Goal: Task Accomplishment & Management: Complete application form

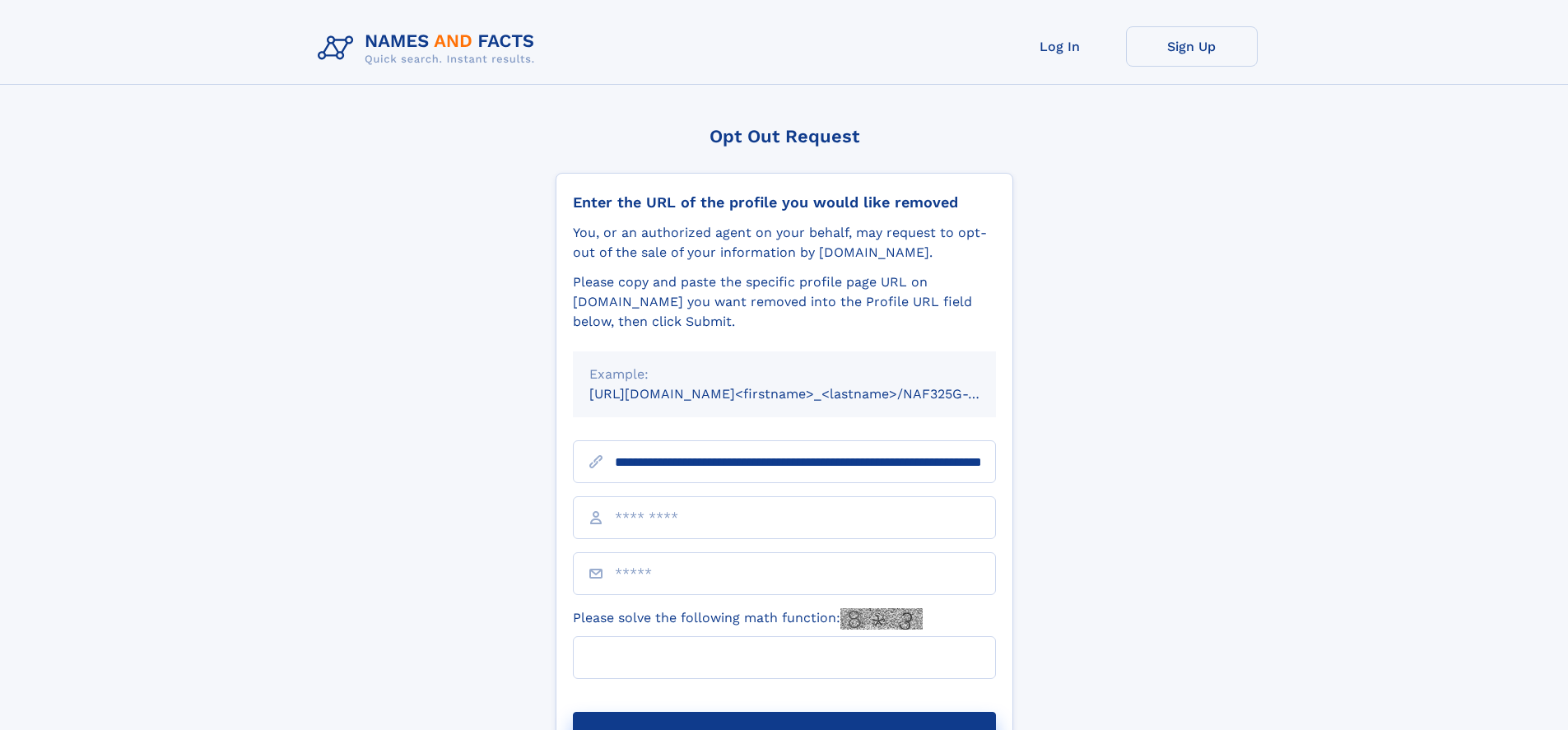
scroll to position [0, 167]
type input "**********"
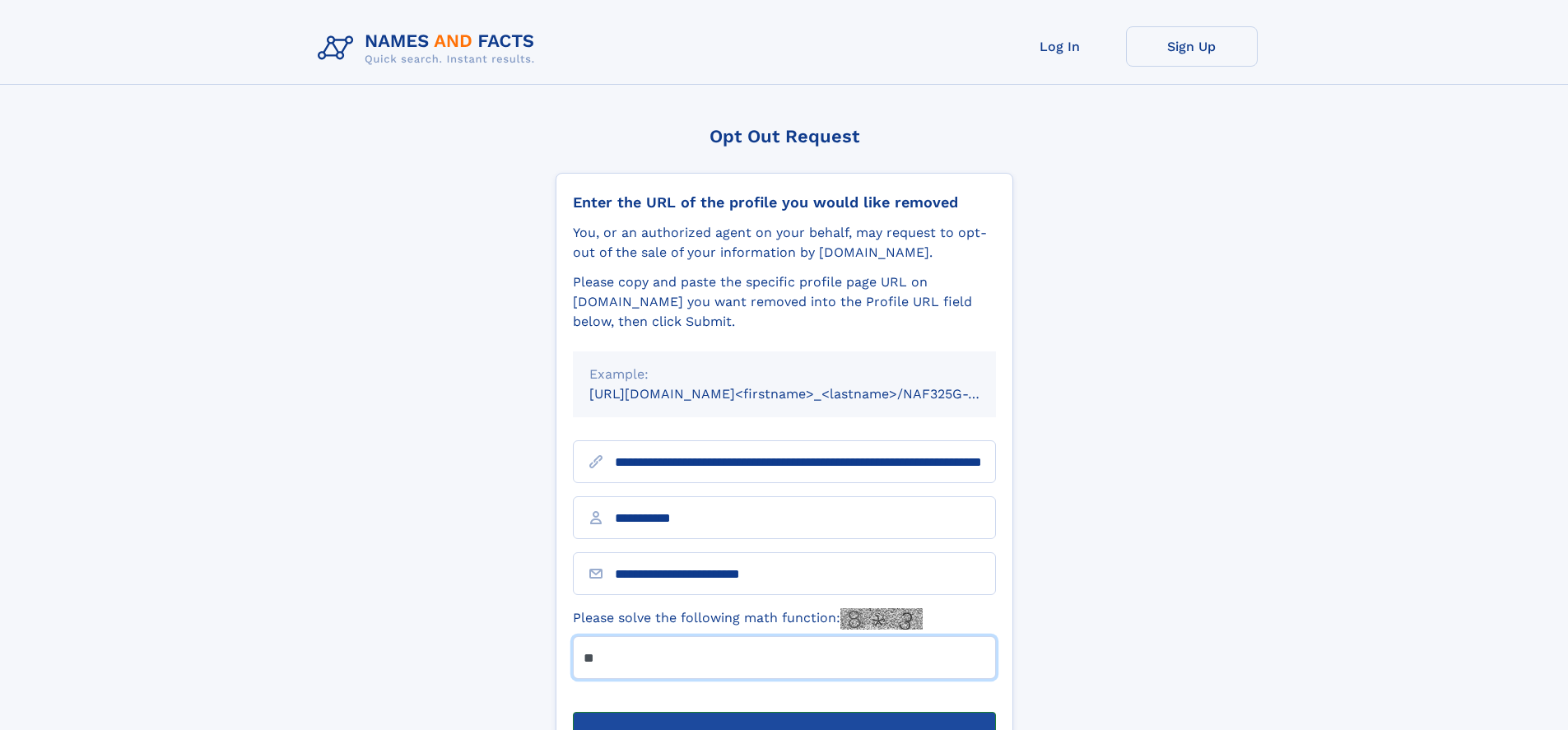
type input "**"
click at [784, 712] on button "Submit Opt Out Request" at bounding box center [784, 739] width 423 height 53
